Goal: Transaction & Acquisition: Purchase product/service

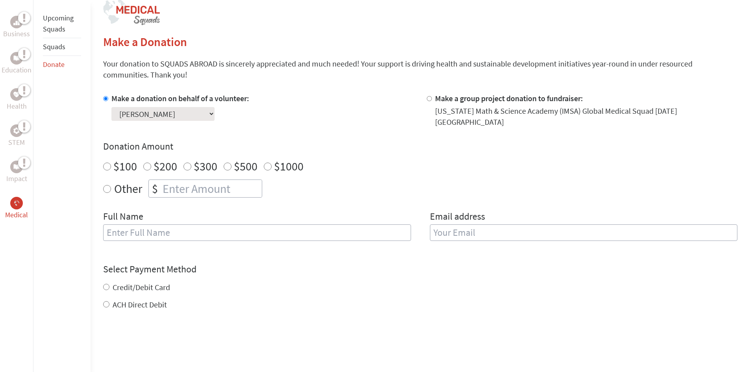
scroll to position [166, 0]
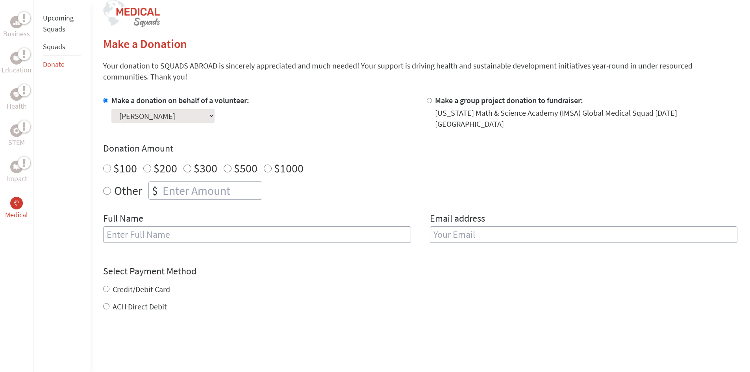
click at [107, 187] on input "Other" at bounding box center [107, 191] width 8 height 8
radio input "true"
click at [161, 186] on input "number" at bounding box center [211, 190] width 101 height 17
type input "250"
click at [122, 230] on input "text" at bounding box center [257, 234] width 308 height 17
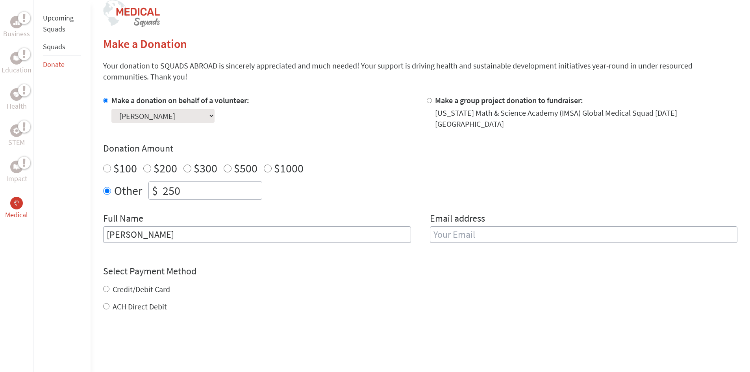
type input "[PERSON_NAME]"
click at [435, 228] on input "email" at bounding box center [584, 234] width 308 height 17
type input "[EMAIL_ADDRESS][DOMAIN_NAME]"
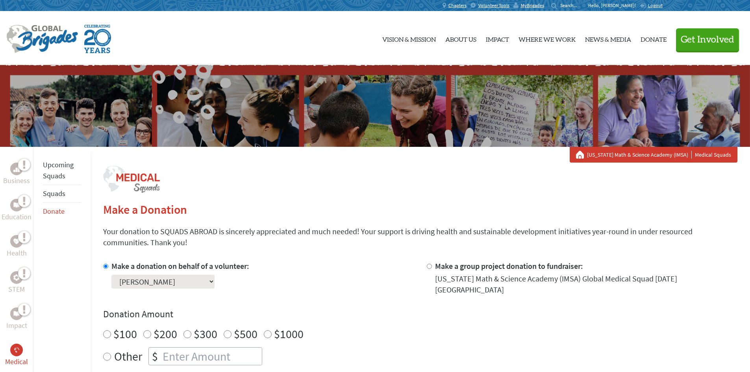
click at [106, 353] on input "Other" at bounding box center [107, 357] width 8 height 8
radio input "true"
click at [169, 354] on input "number" at bounding box center [211, 356] width 101 height 17
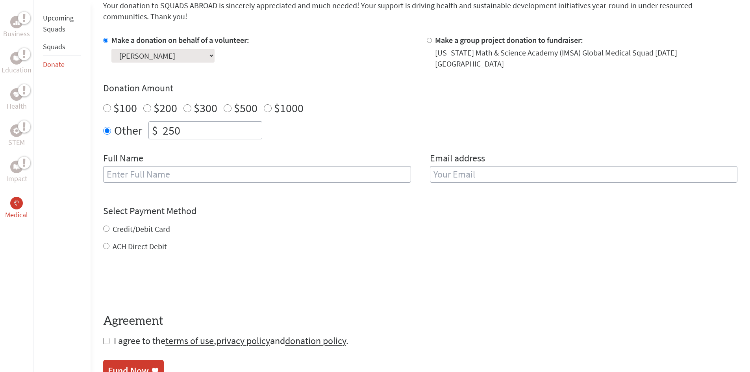
scroll to position [227, 0]
type input "250"
click at [133, 166] on input "text" at bounding box center [257, 173] width 308 height 17
type input "[PERSON_NAME]"
click at [439, 169] on input "email" at bounding box center [584, 173] width 308 height 17
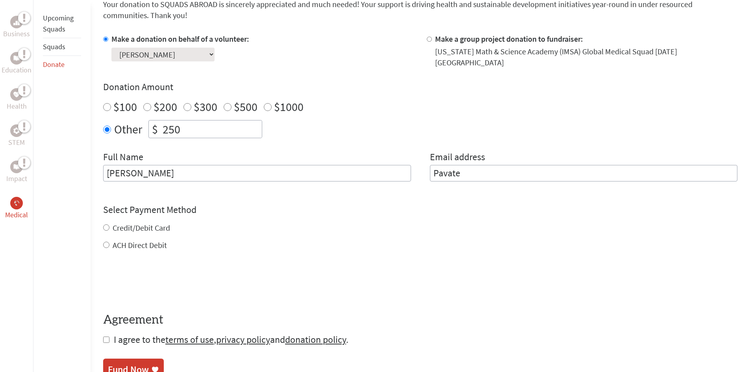
type input "Pavate"
click at [106, 222] on div "Select Payment Method NOTE: American Express is not accepted. Please proceed no…" at bounding box center [420, 227] width 634 height 47
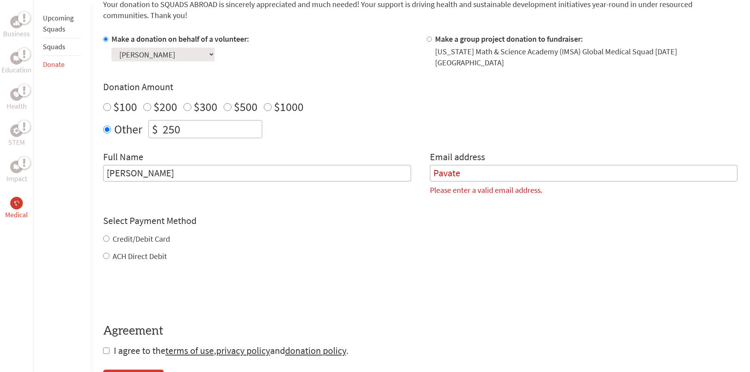
click at [104, 235] on input "Credit/Debit Card" at bounding box center [106, 238] width 6 height 6
radio input "true"
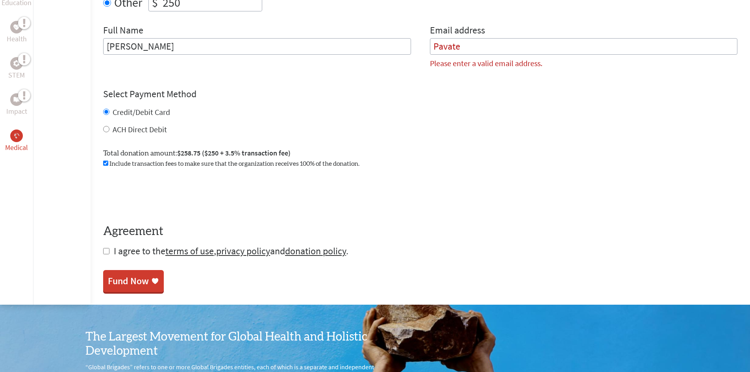
scroll to position [357, 0]
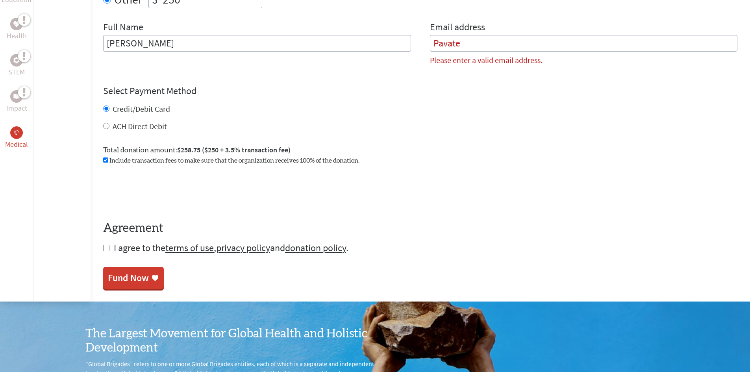
click at [106, 245] on input "checkbox" at bounding box center [106, 248] width 6 height 6
checkbox input "true"
click at [134, 276] on div "Fund Now" at bounding box center [128, 278] width 41 height 13
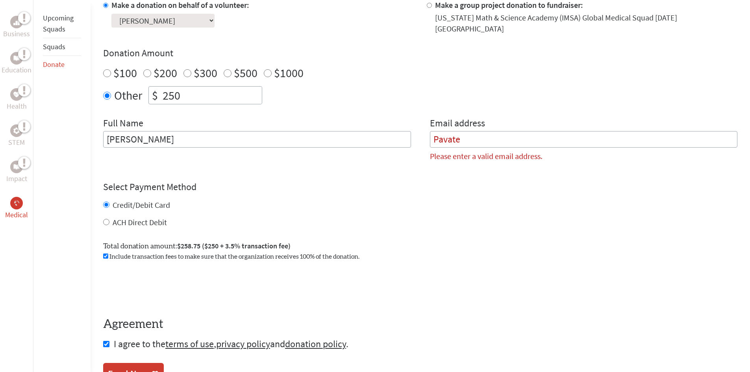
scroll to position [261, 0]
click at [187, 136] on input "[PERSON_NAME]" at bounding box center [257, 140] width 308 height 17
type input "[PERSON_NAME]"
click at [460, 132] on input "Pavate" at bounding box center [584, 140] width 308 height 17
click at [440, 135] on input "Pavate" at bounding box center [584, 140] width 308 height 17
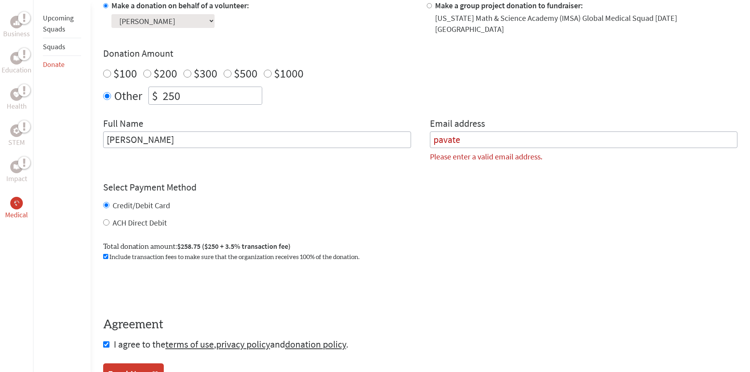
click at [459, 134] on input "pavate" at bounding box center [584, 140] width 308 height 17
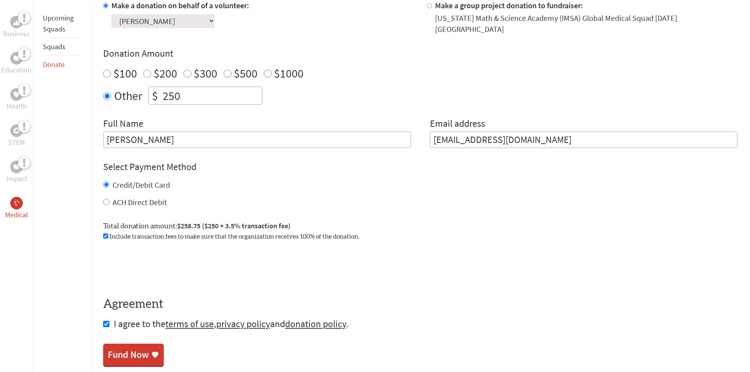
type input "[EMAIL_ADDRESS][DOMAIN_NAME]"
click at [141, 351] on div "Fund Now" at bounding box center [128, 354] width 41 height 13
